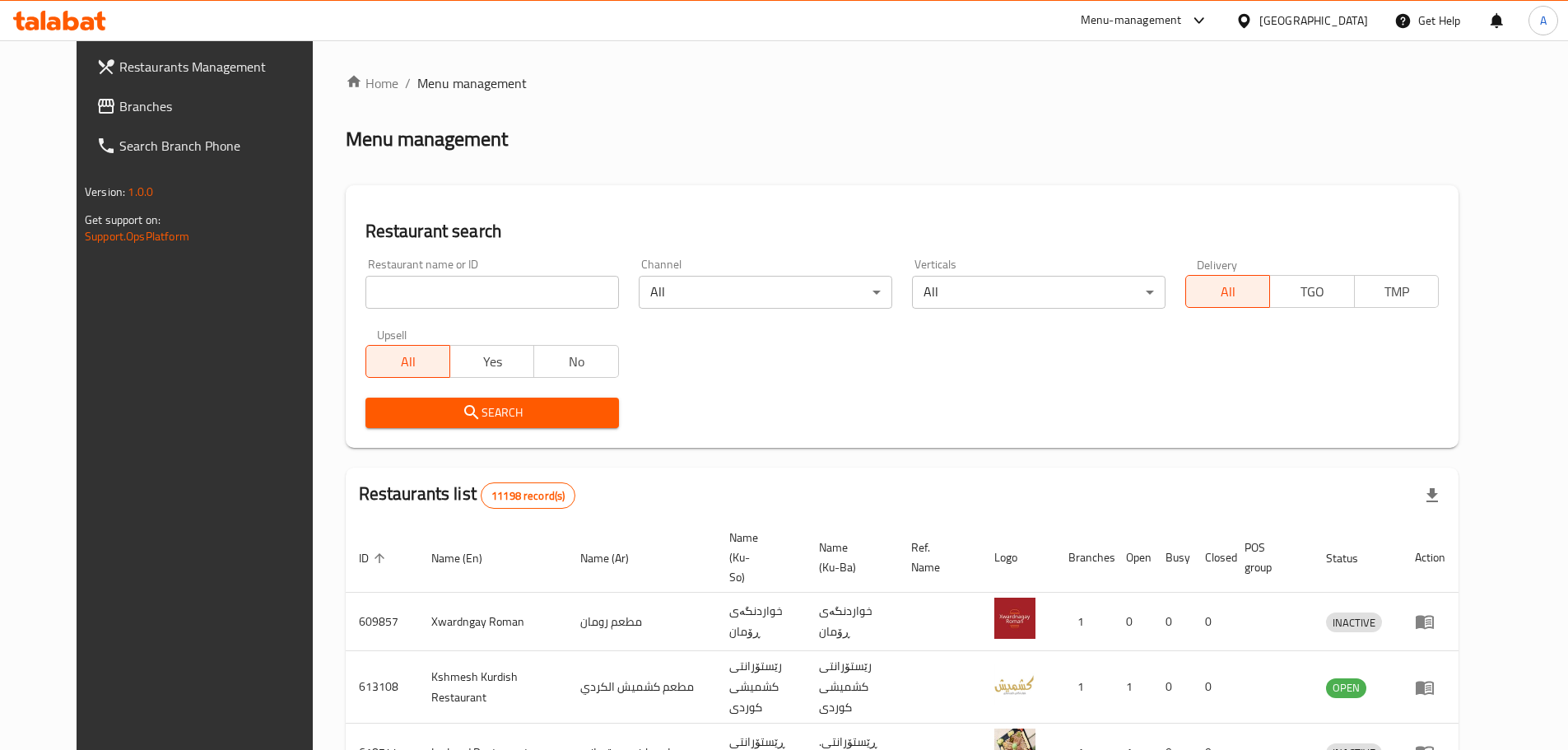
click at [366, 287] on input "search" at bounding box center [493, 292] width 254 height 33
paste input "Mister [PERSON_NAME]"
type input "Mister [PERSON_NAME]"
click button "Search" at bounding box center [493, 412] width 254 height 30
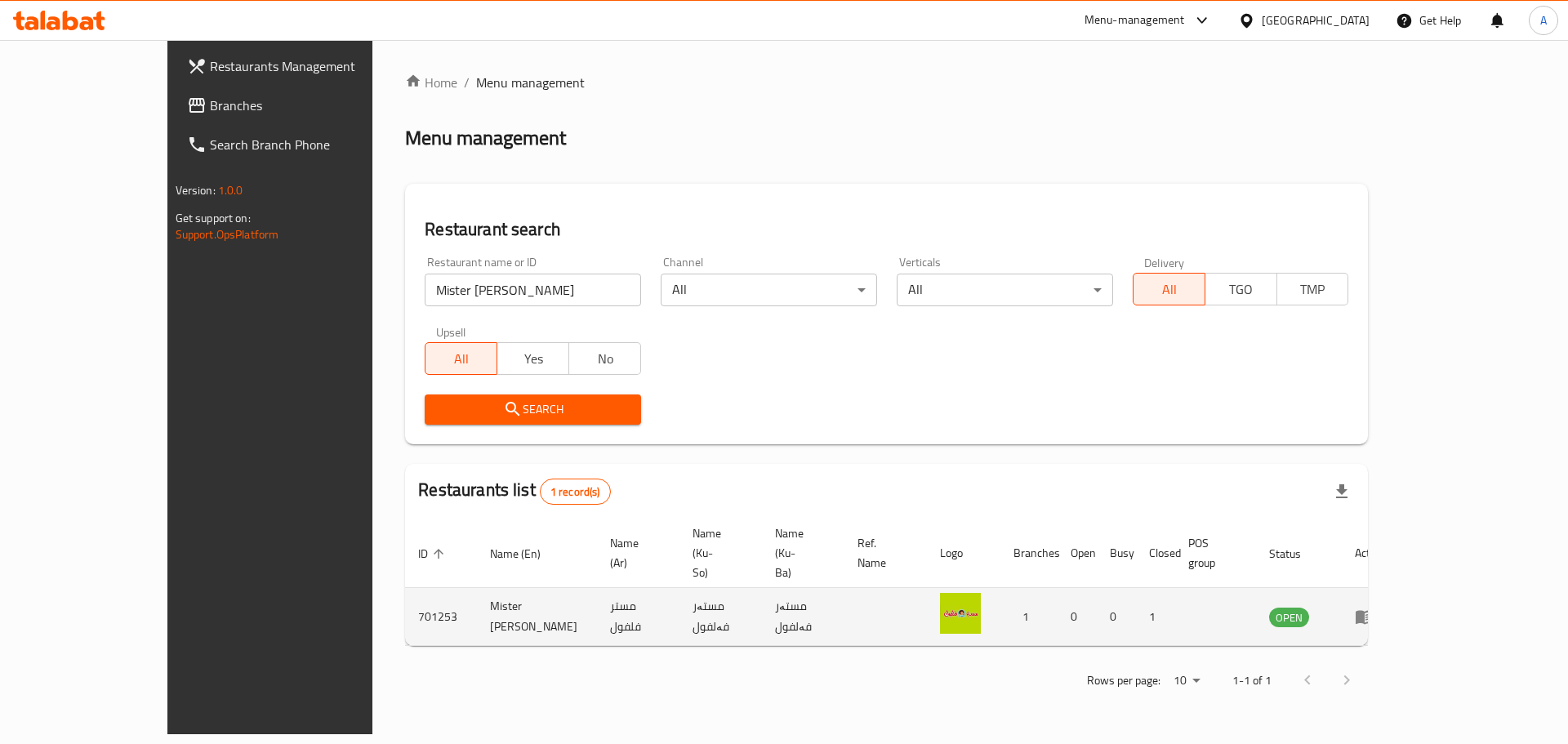
click at [1374, 607] on icon "enhanced table" at bounding box center [1364, 616] width 19 height 19
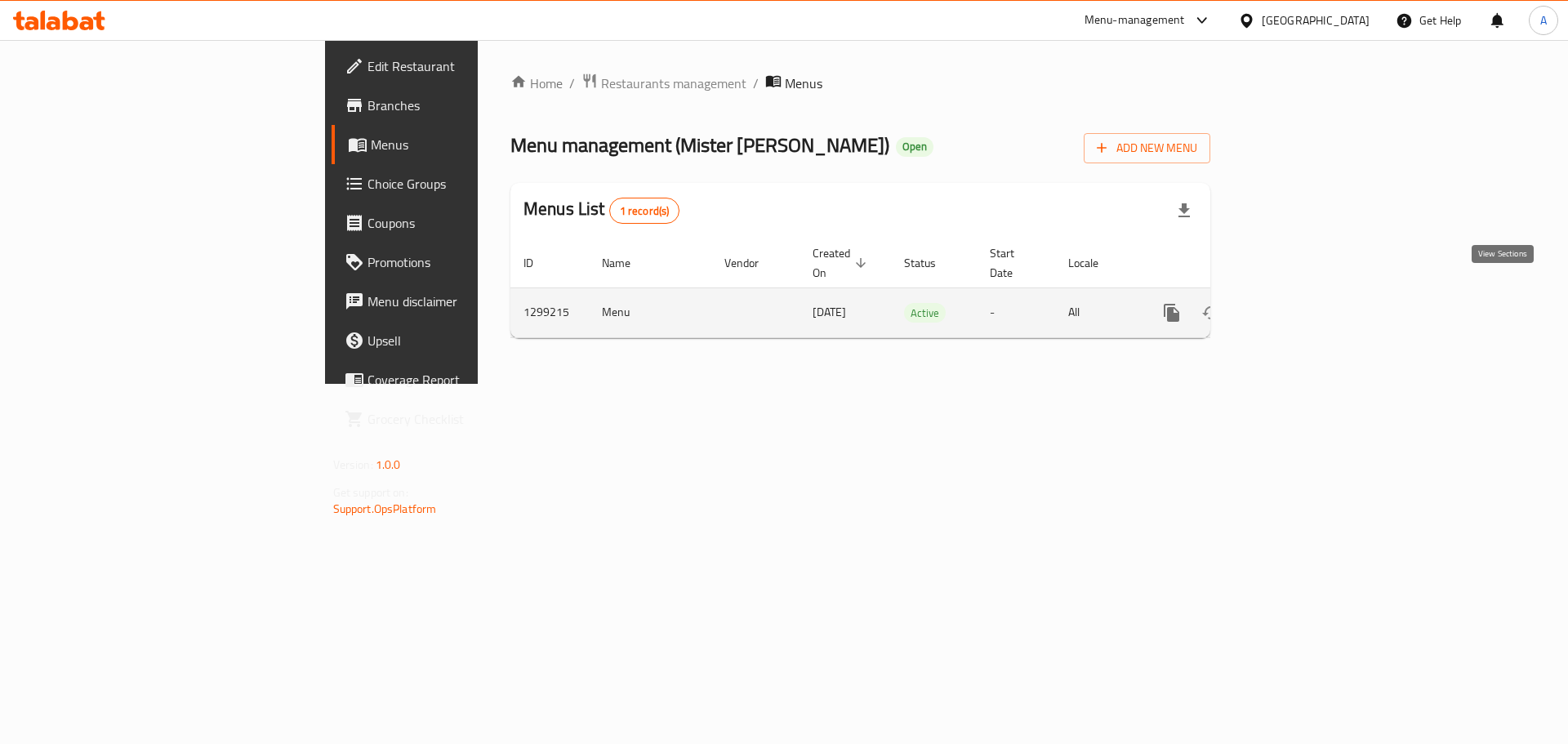
click at [1299, 303] on icon "enhanced table" at bounding box center [1290, 313] width 19 height 19
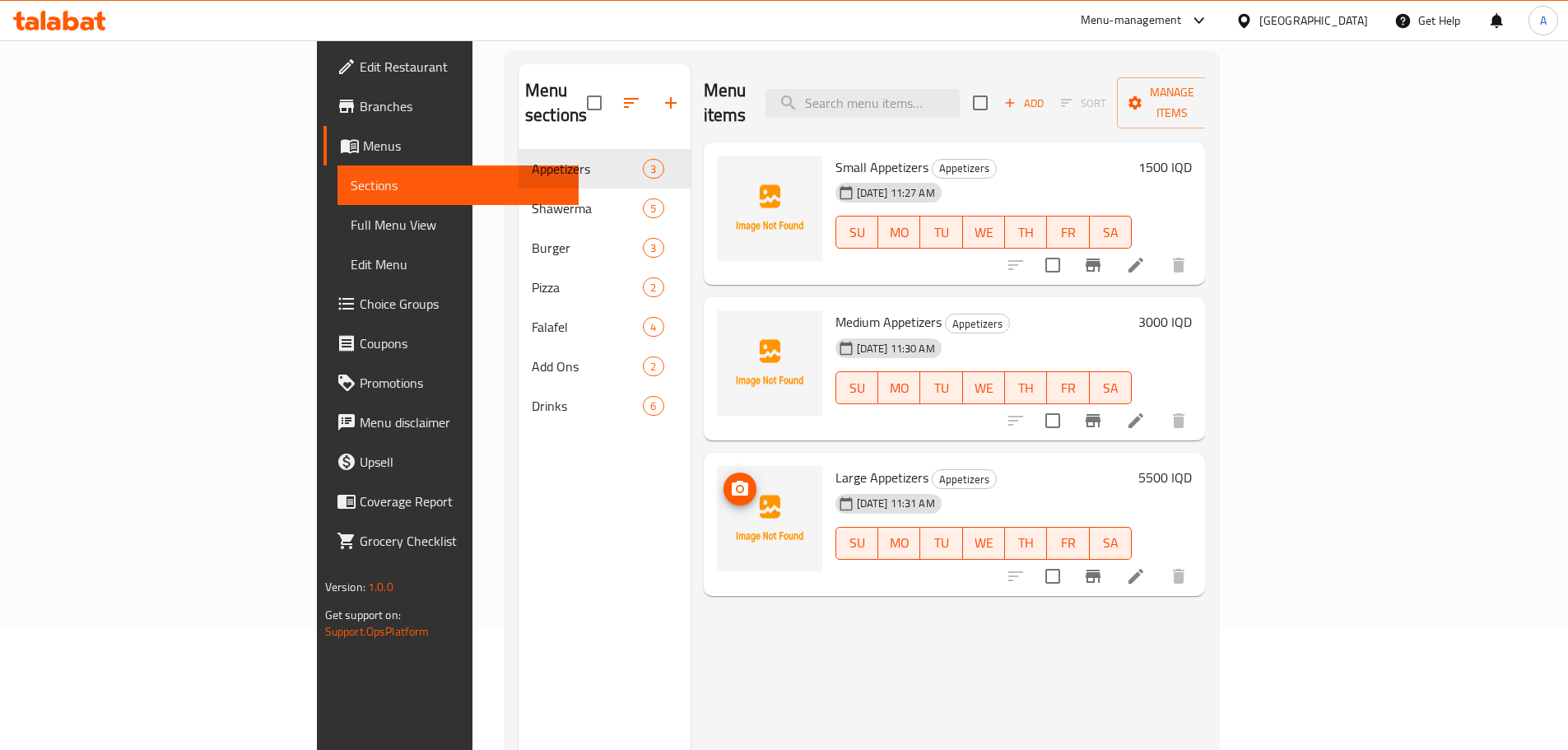
scroll to position [66, 0]
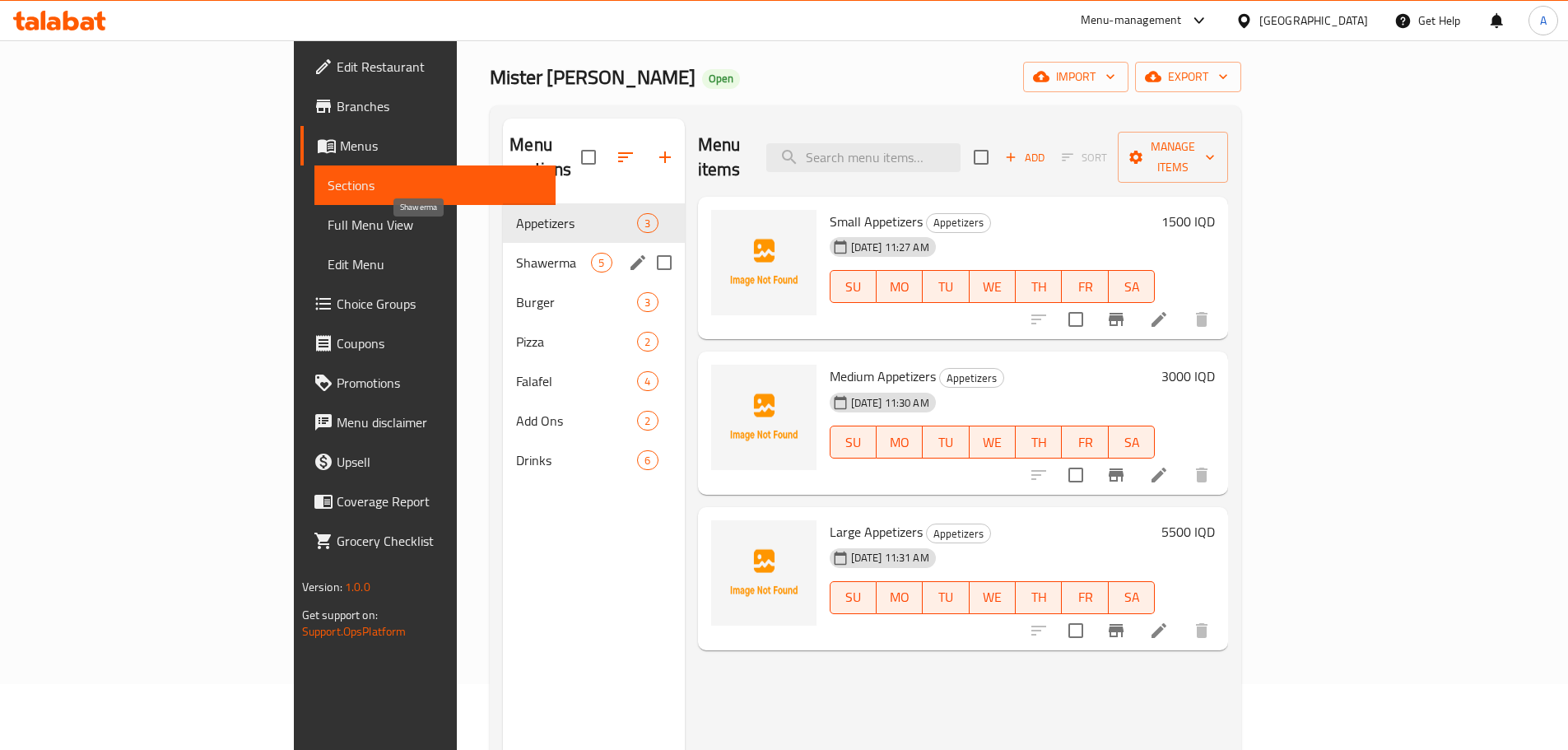
click at [516, 253] on span "Shawerma" at bounding box center [553, 262] width 75 height 19
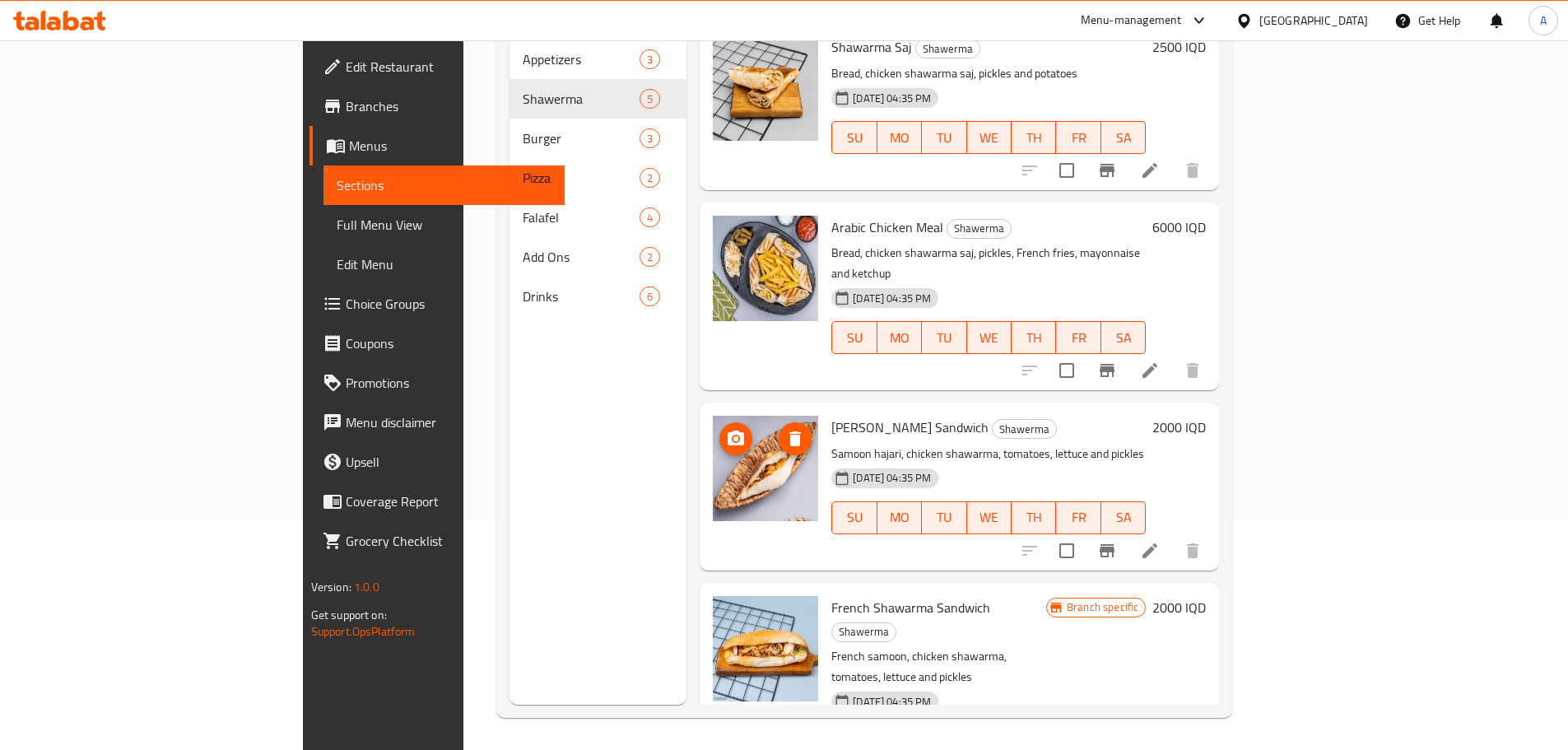
scroll to position [230, 0]
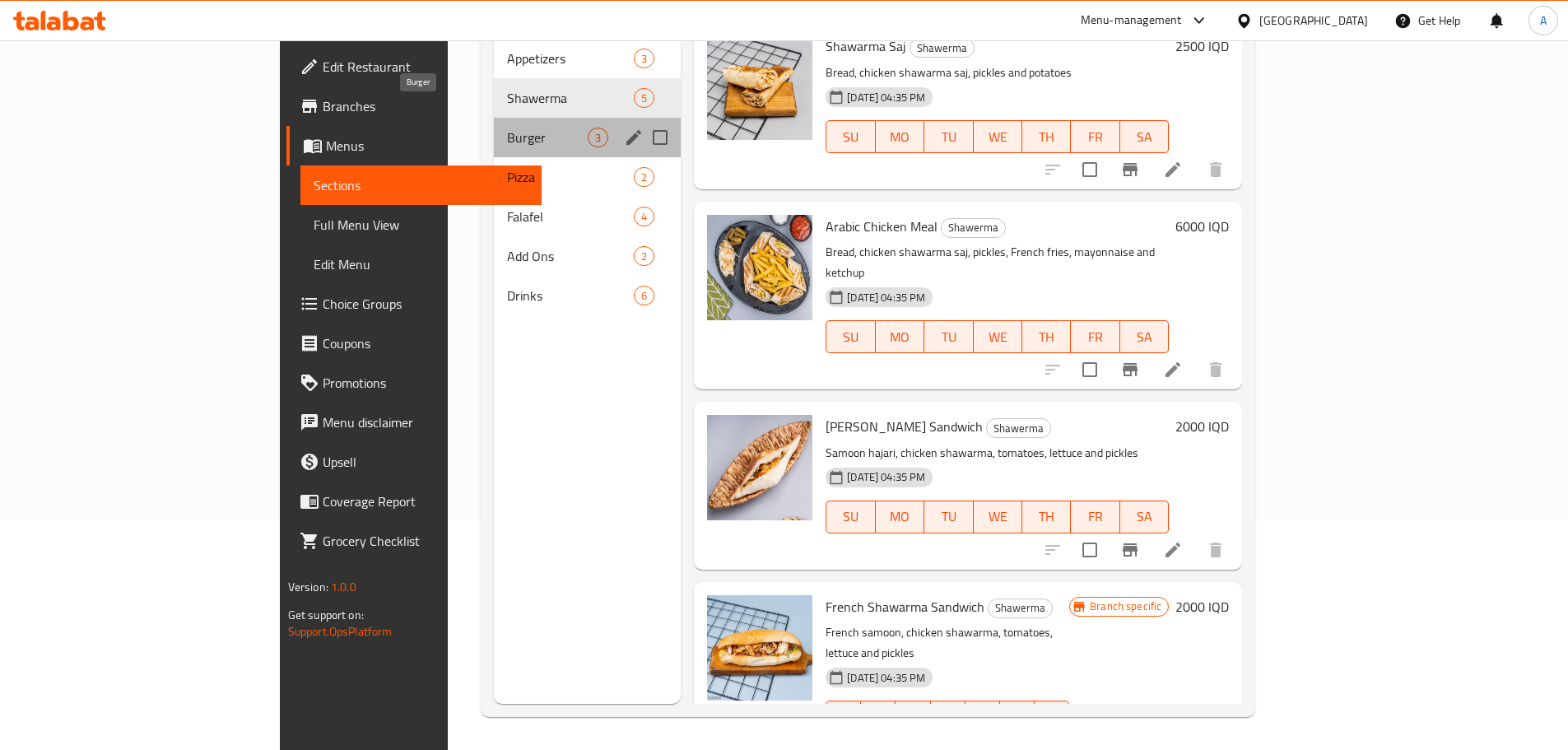
click at [507, 128] on span "Burger" at bounding box center [547, 137] width 80 height 19
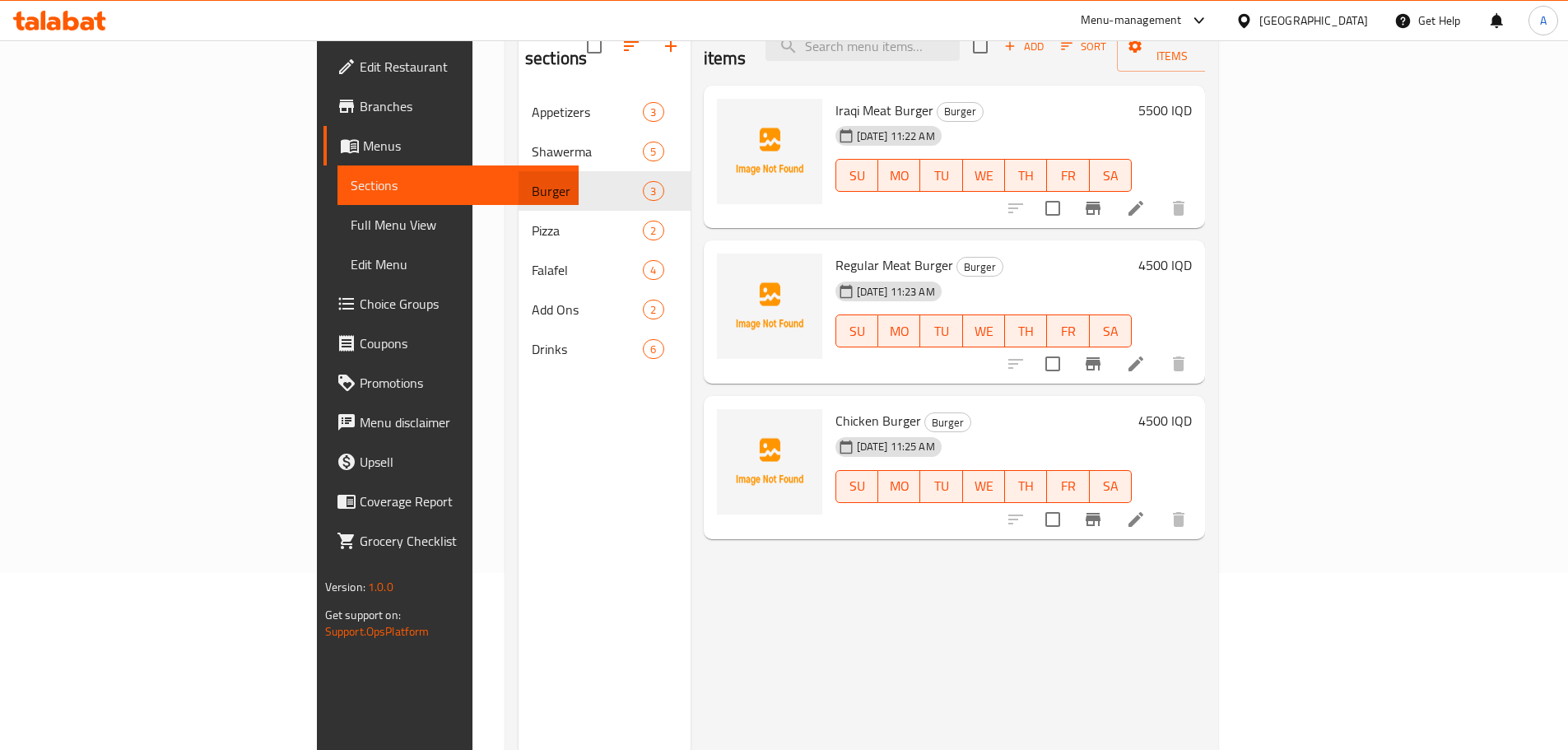
scroll to position [148, 0]
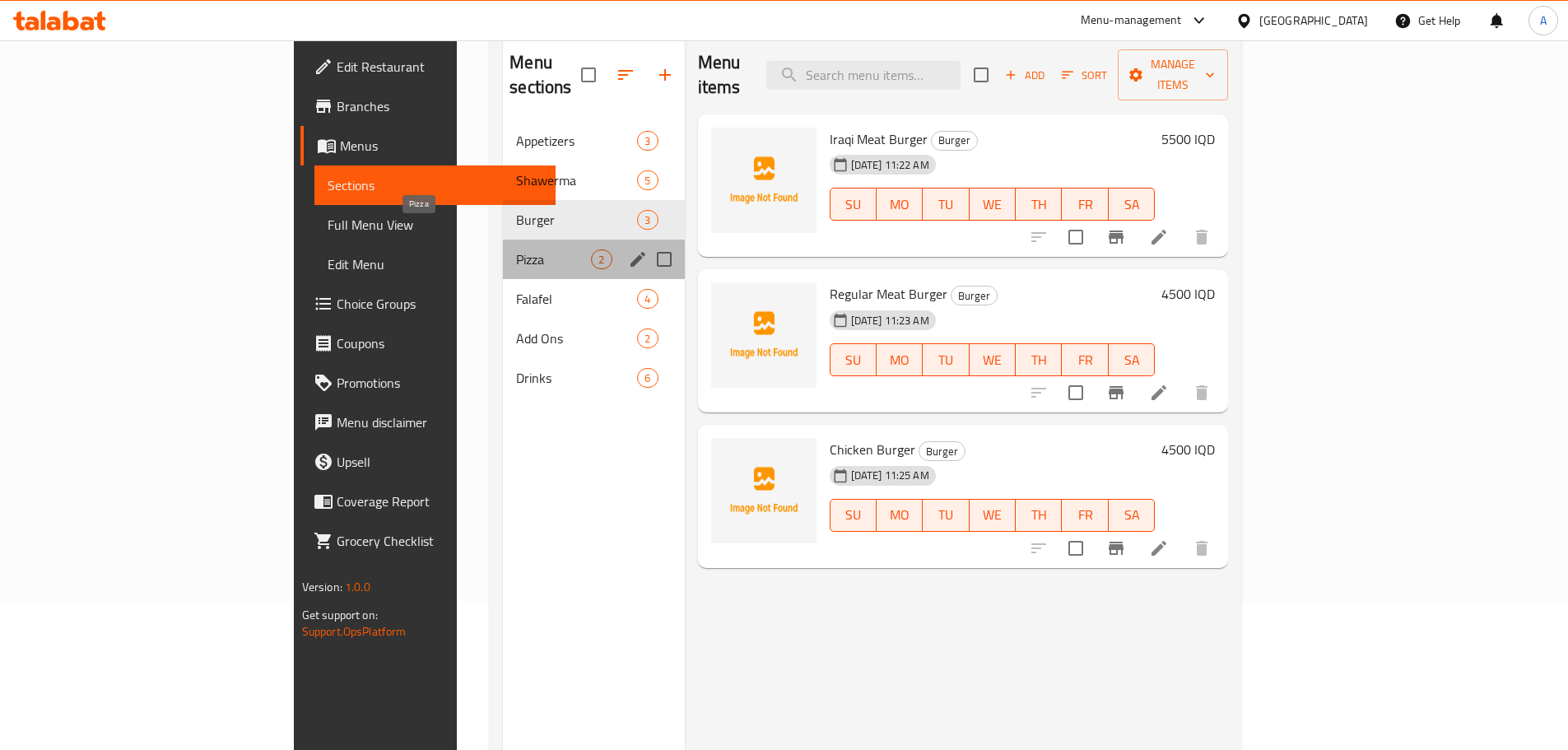
click at [516, 250] on span "Pizza" at bounding box center [553, 259] width 75 height 19
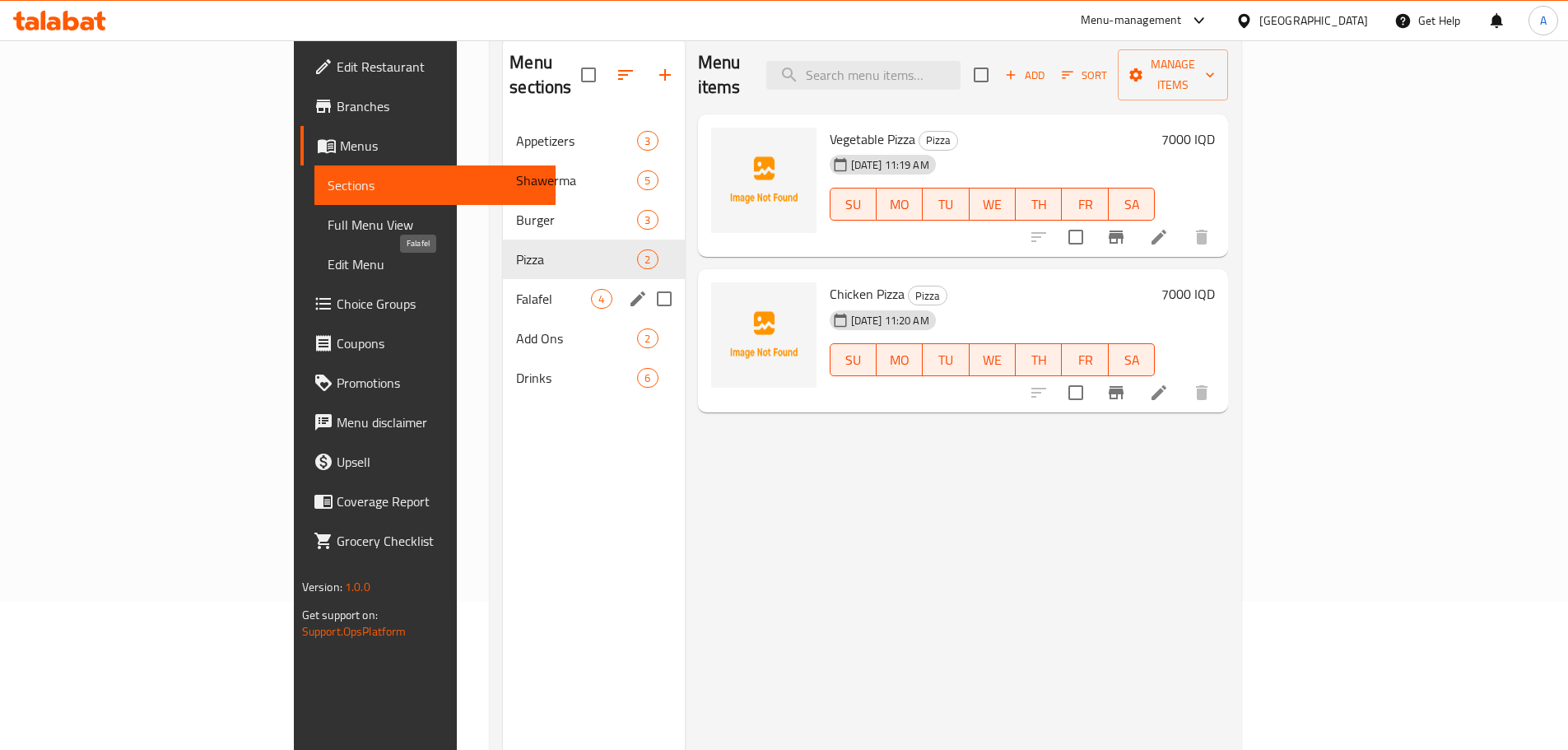
click at [516, 289] on span "Falafel" at bounding box center [553, 299] width 75 height 19
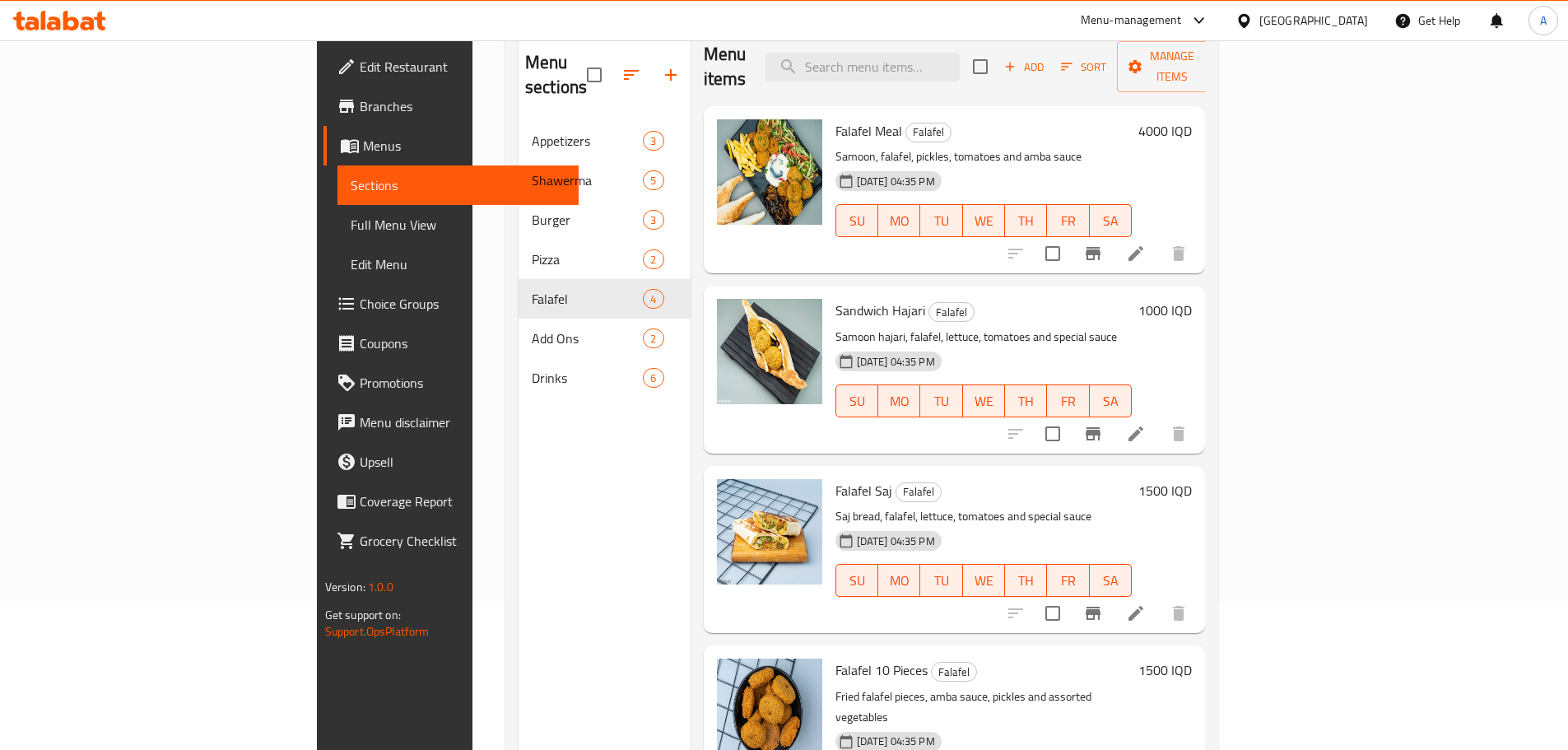
scroll to position [11, 0]
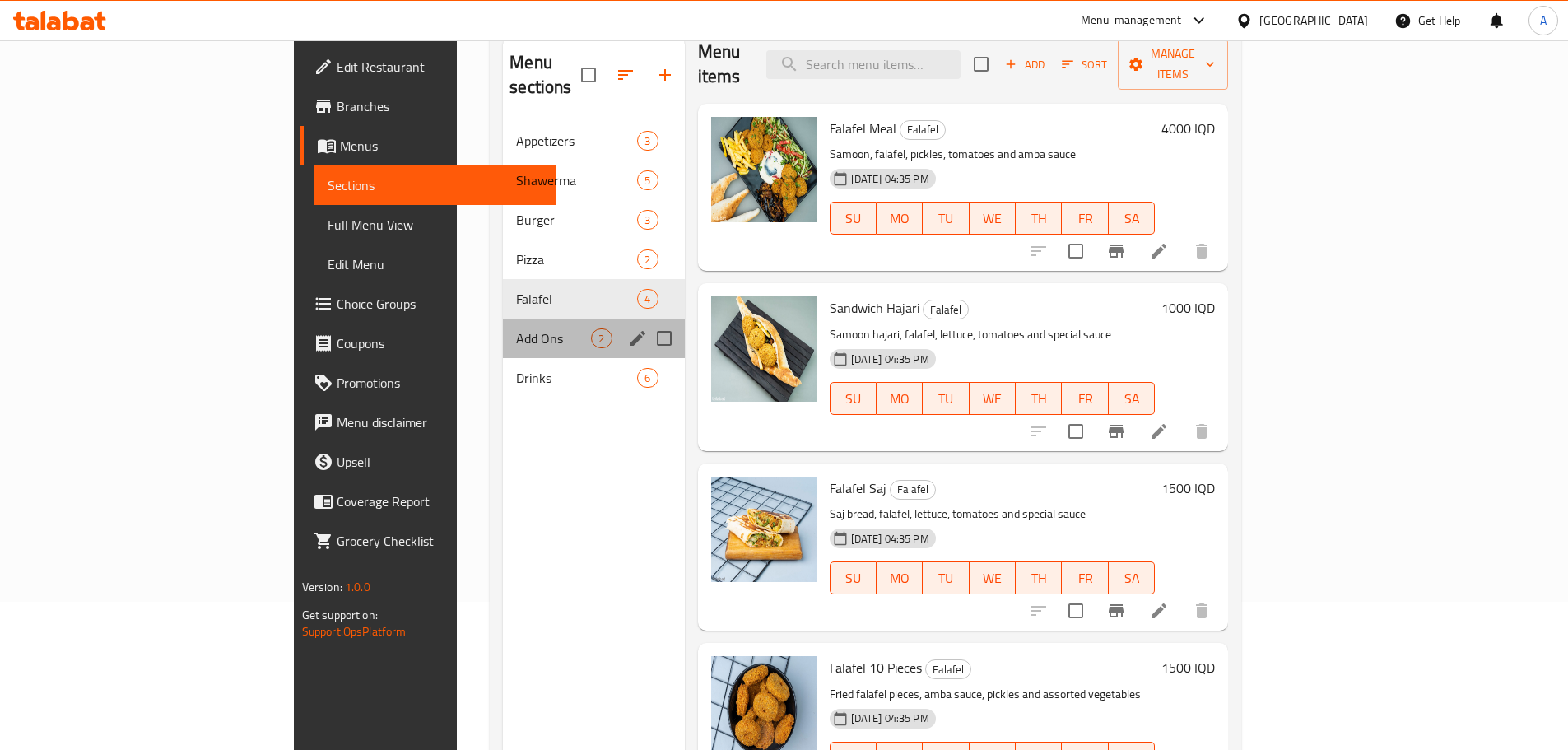
click at [503, 318] on div "Add Ons 2" at bounding box center [593, 338] width 181 height 40
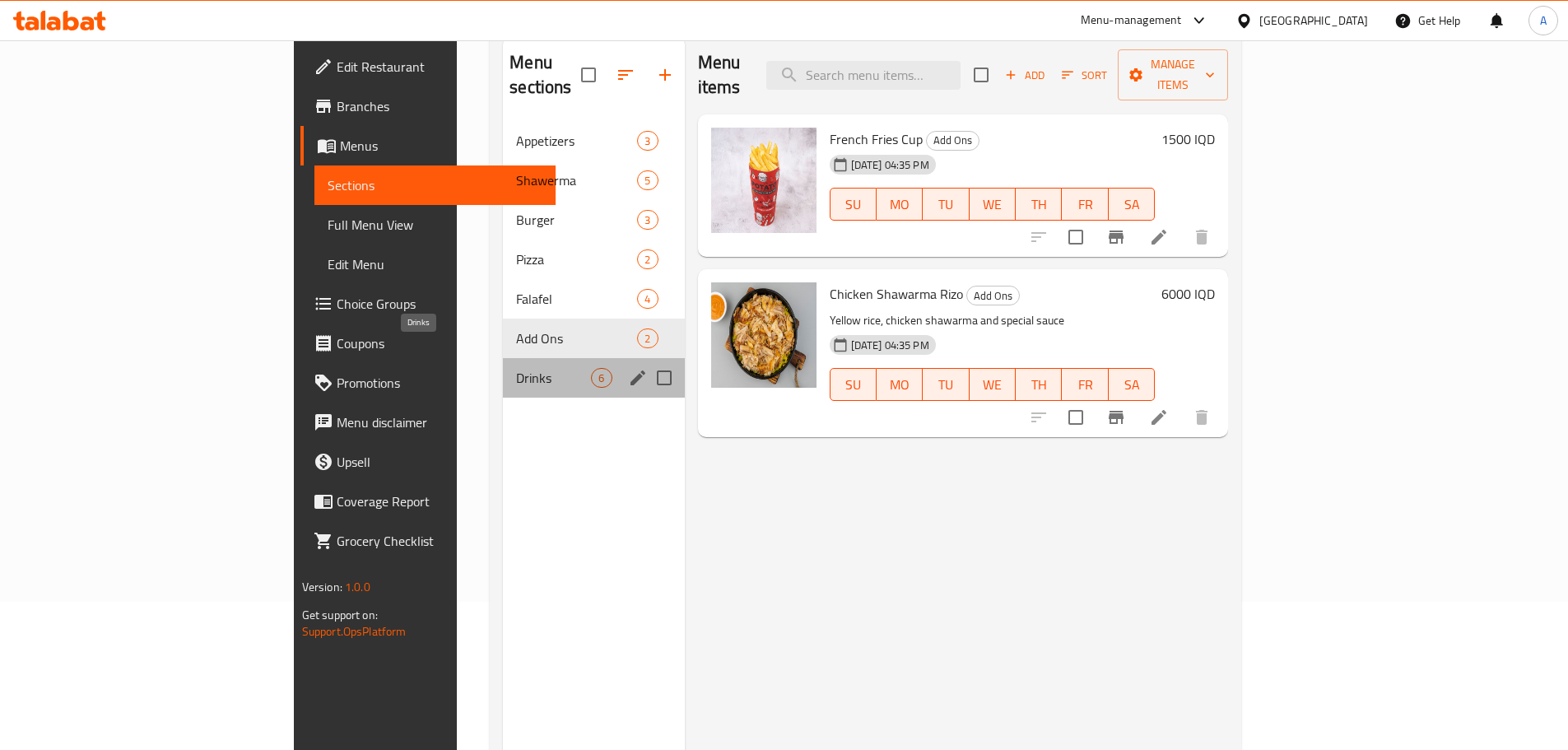
click at [516, 368] on span "Drinks" at bounding box center [553, 377] width 75 height 19
